Goal: Transaction & Acquisition: Subscribe to service/newsletter

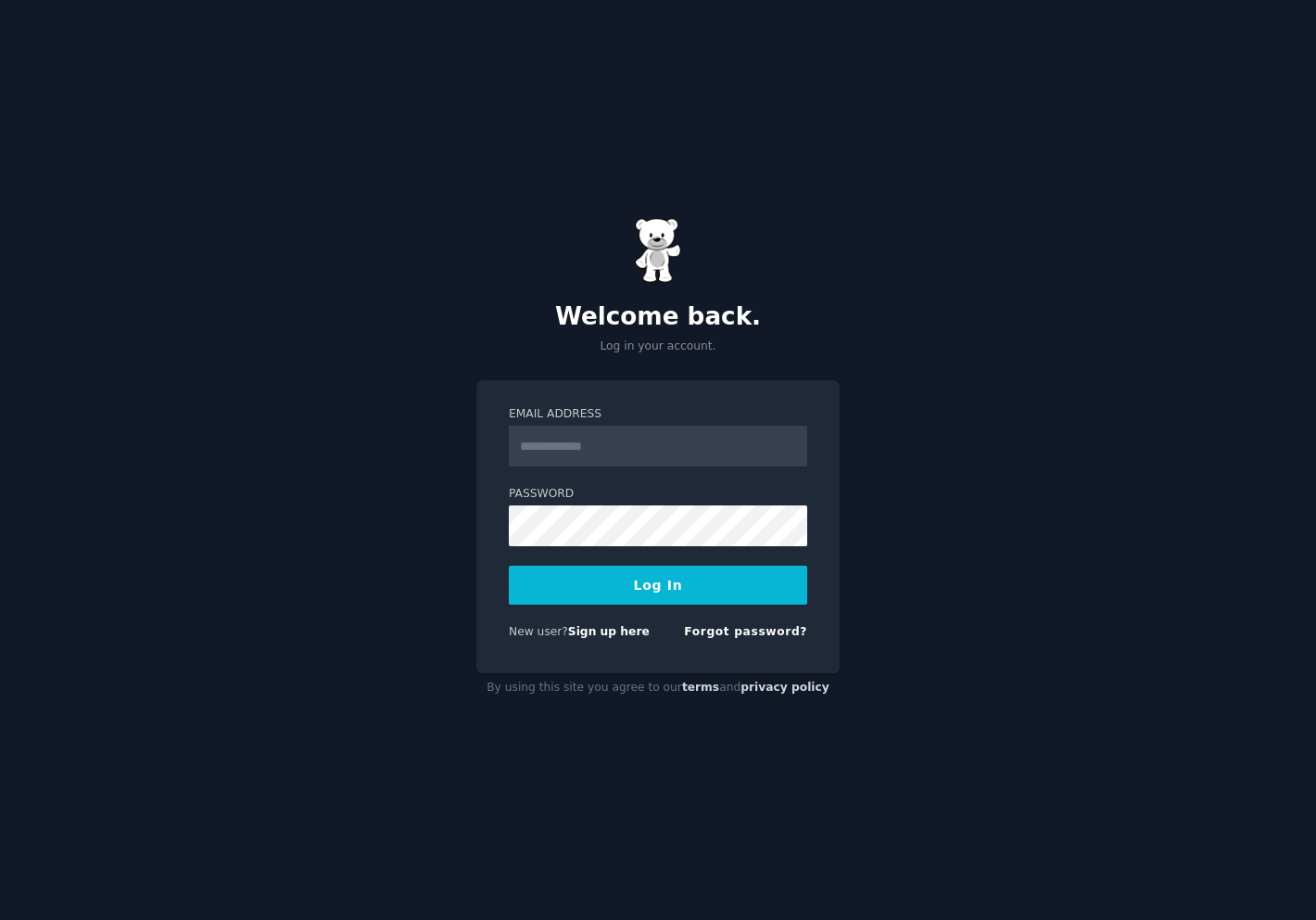
click at [592, 445] on input "Email Address" at bounding box center [658, 445] width 299 height 40
type input "**********"
click at [509, 566] on button "Log In" at bounding box center [658, 585] width 299 height 39
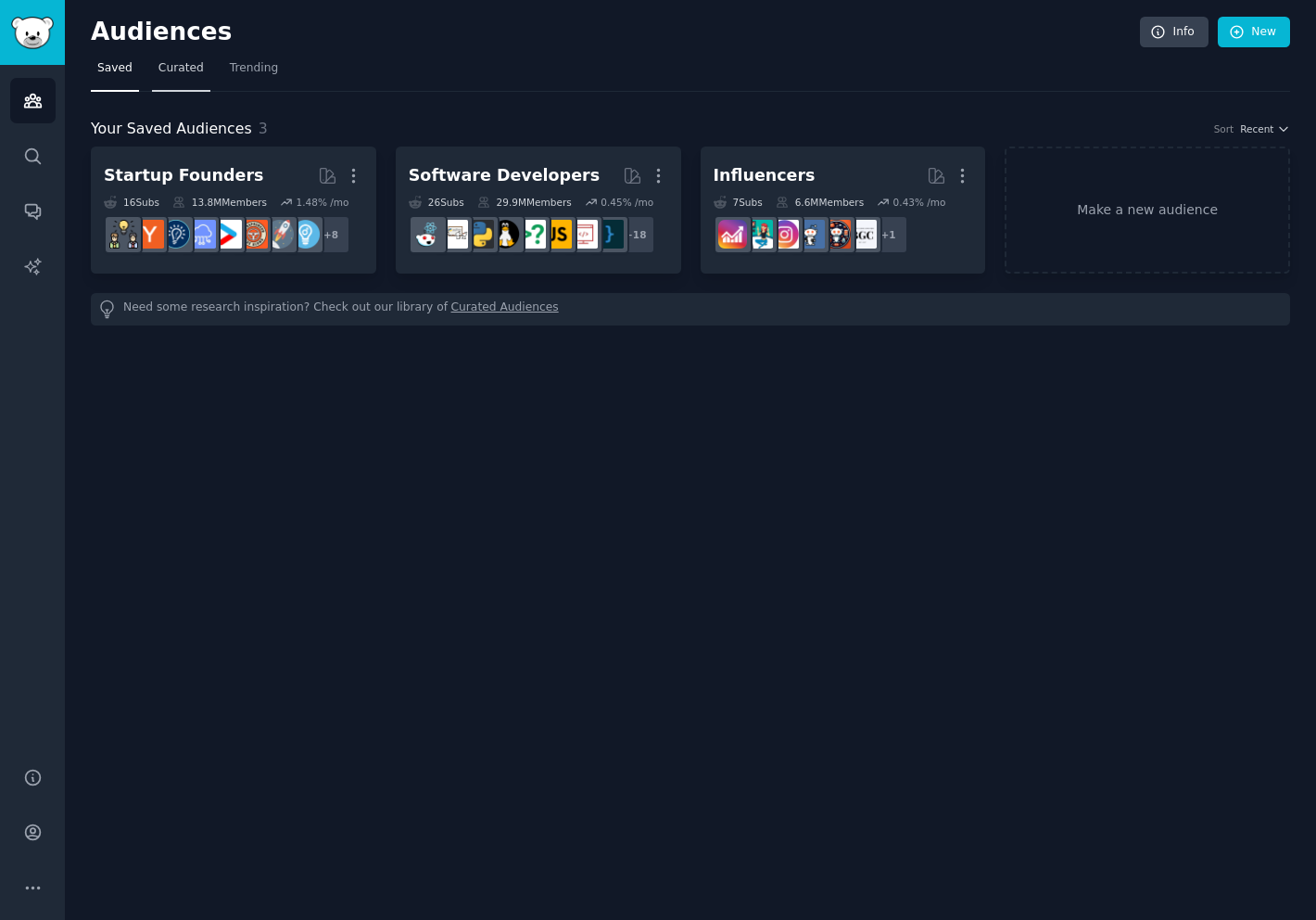
click at [189, 67] on span "Curated" at bounding box center [181, 69] width 45 height 17
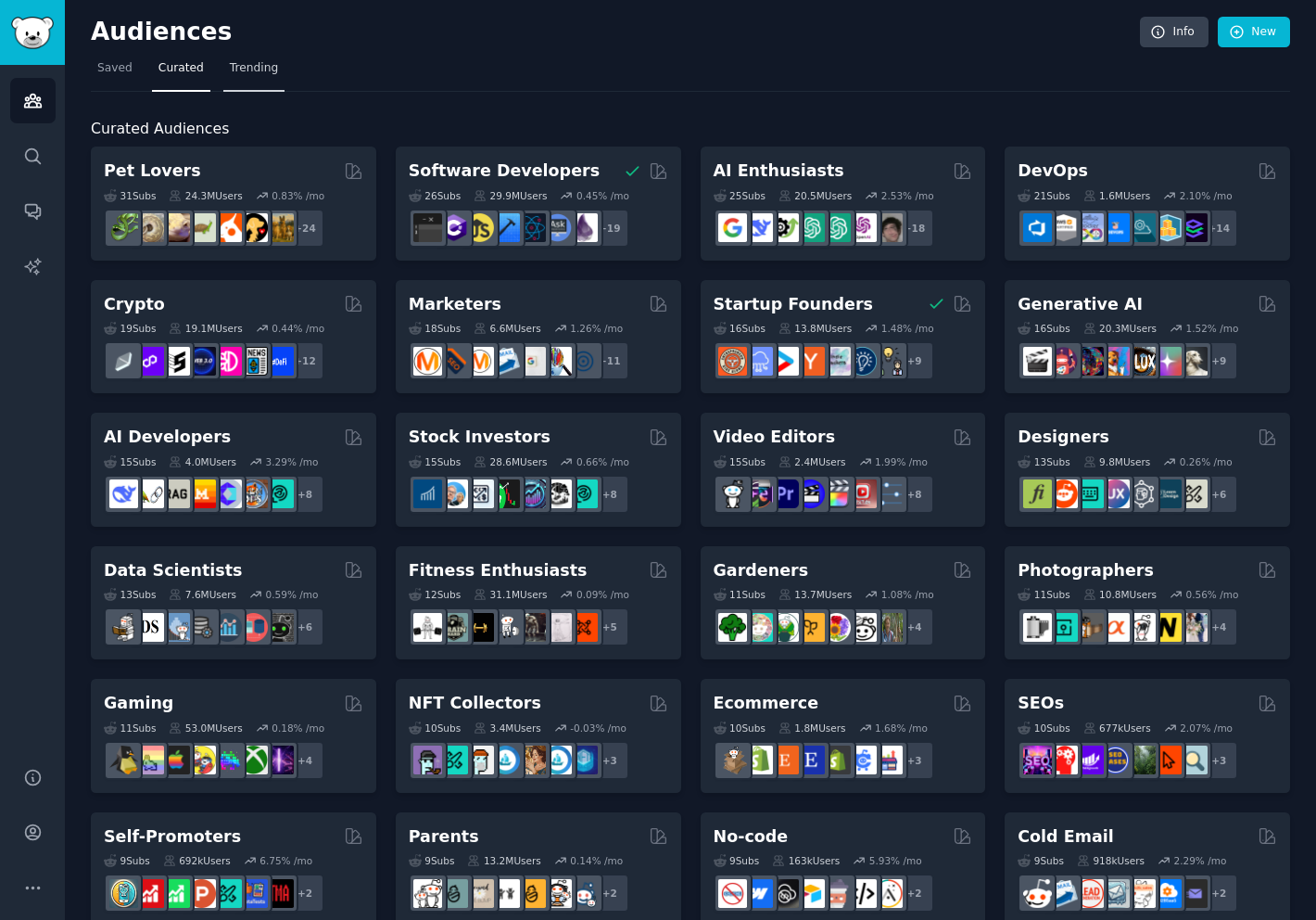
click at [256, 74] on span "Trending" at bounding box center [254, 69] width 48 height 17
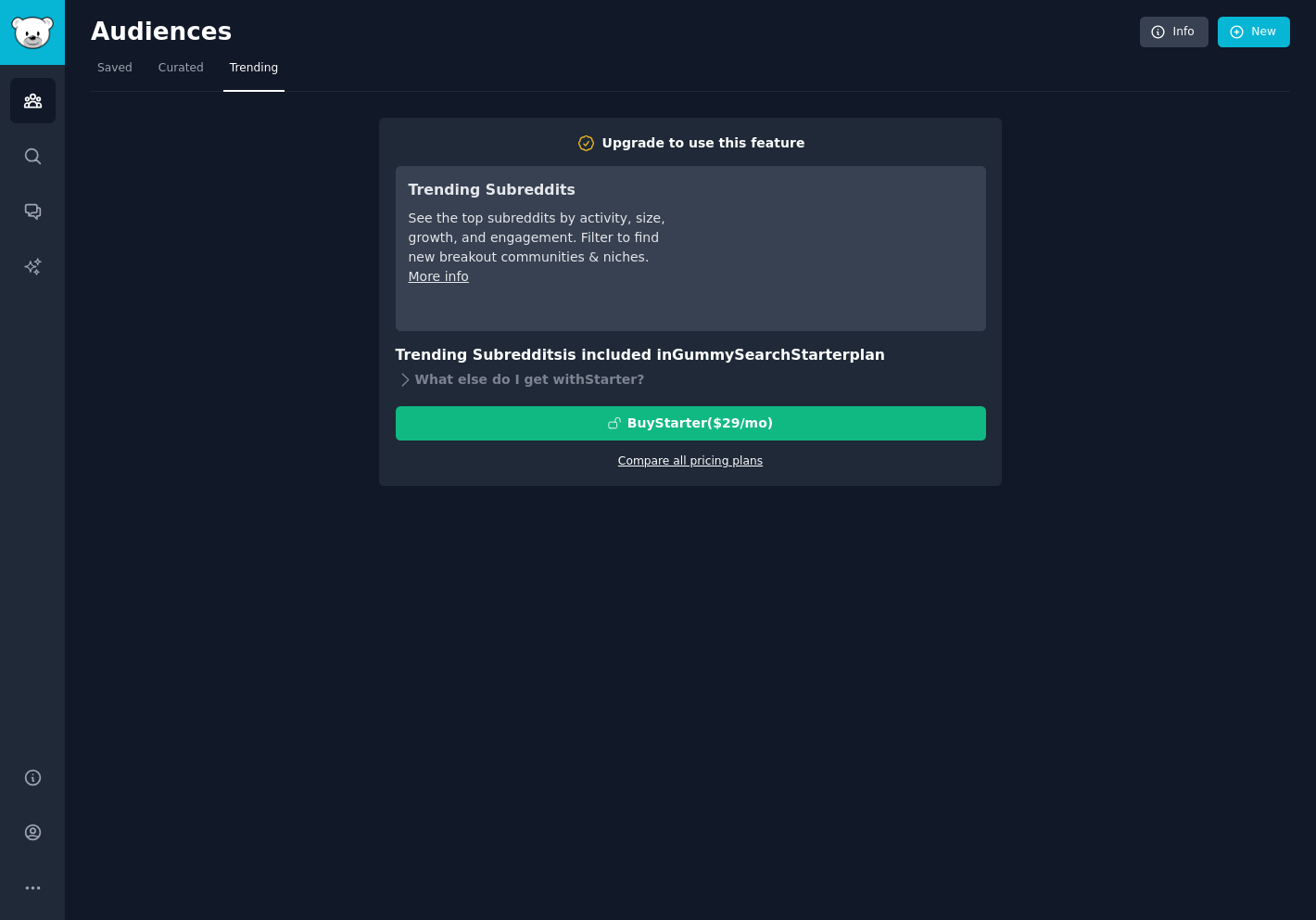
click at [663, 460] on link "Compare all pricing plans" at bounding box center [690, 460] width 145 height 13
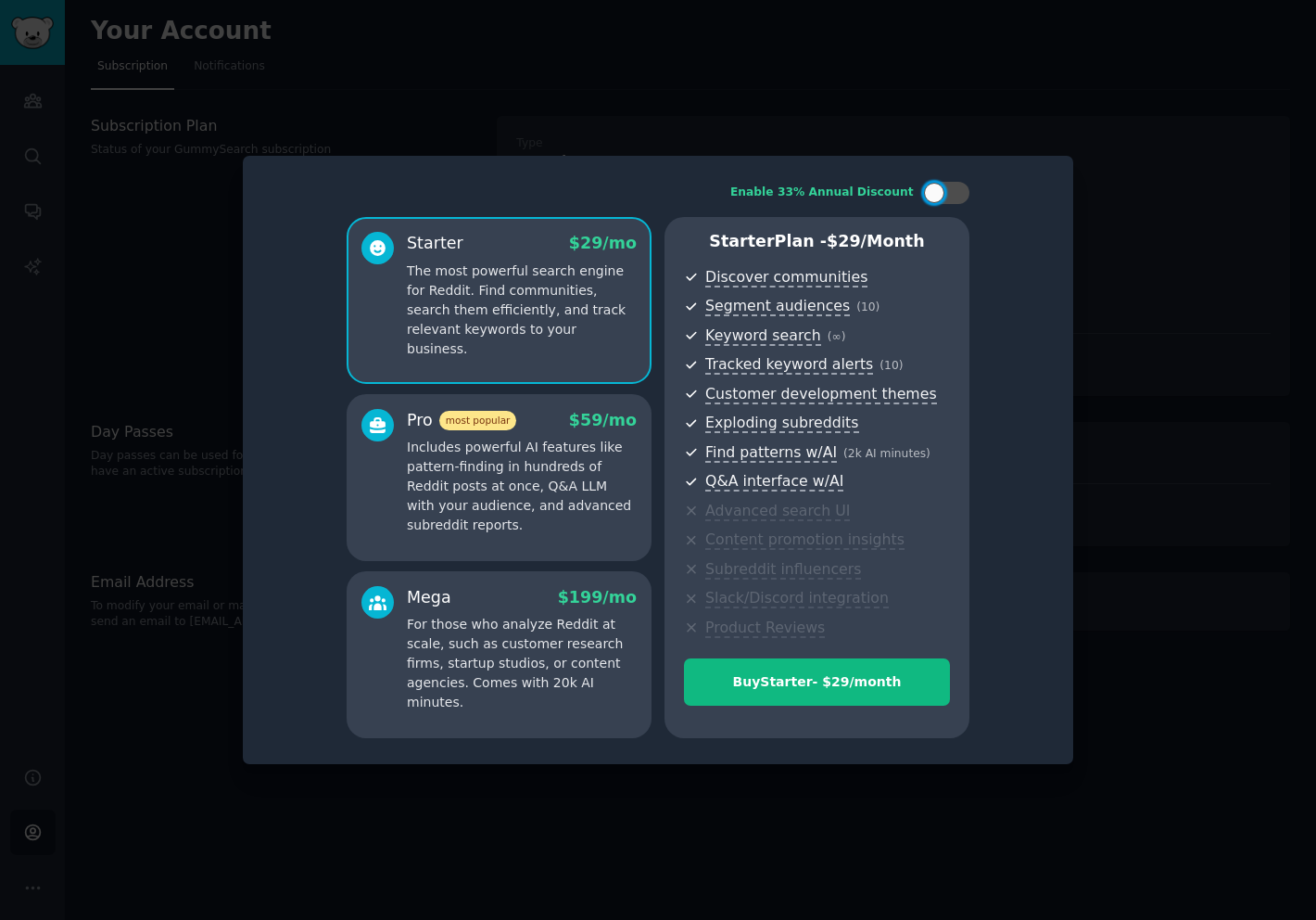
click at [497, 648] on p "For those who analyze Reddit at scale, such as customer research firms, startup…" at bounding box center [521, 663] width 230 height 98
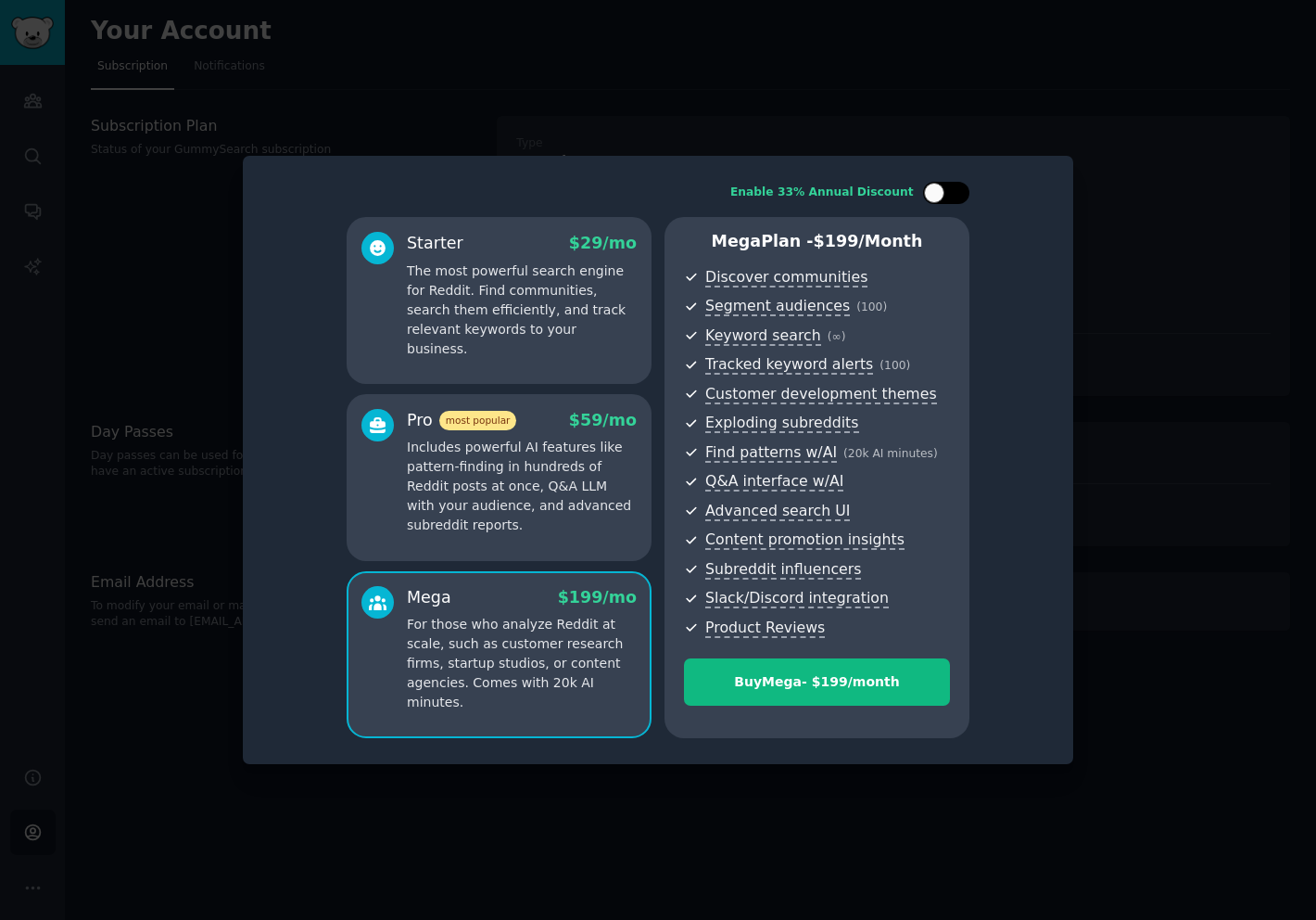
click at [947, 193] on div at bounding box center [945, 193] width 46 height 23
click at [940, 194] on div at bounding box center [937, 193] width 13 height 9
checkbox input "false"
click at [500, 449] on p "Includes powerful AI features like pattern-finding in hundreds of Reddit posts …" at bounding box center [521, 487] width 230 height 98
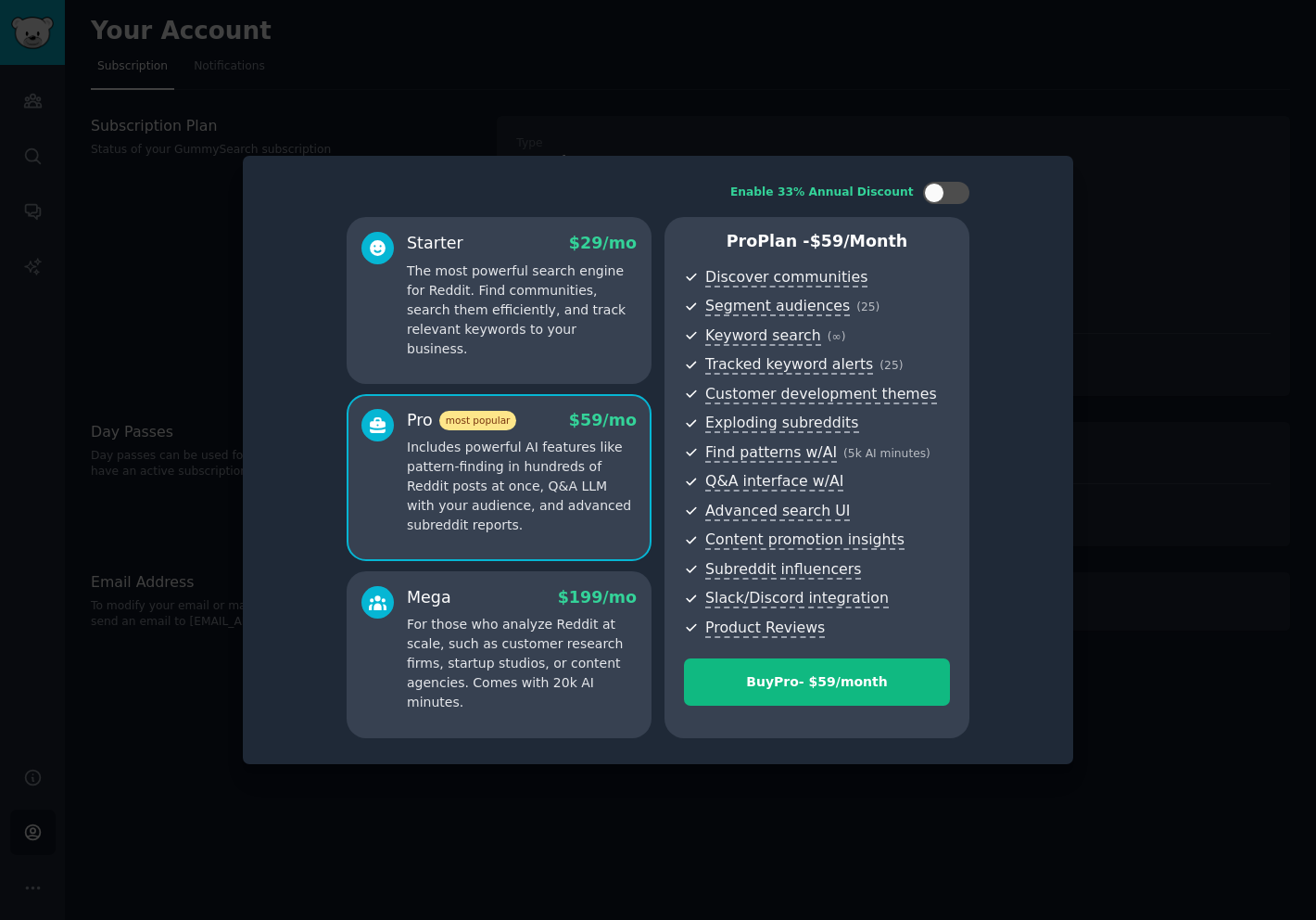
click at [706, 93] on div at bounding box center [658, 460] width 1316 height 920
